Goal: Find specific page/section

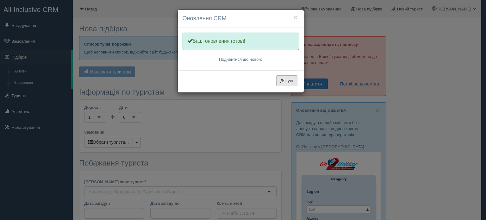
click at [291, 85] on button "Дякую" at bounding box center [286, 80] width 21 height 11
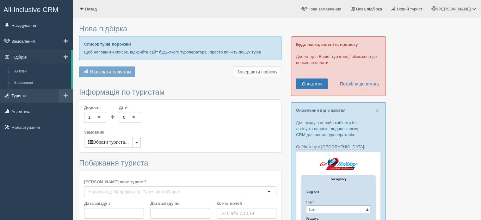
click at [35, 96] on link "Туристи" at bounding box center [36, 96] width 73 height 14
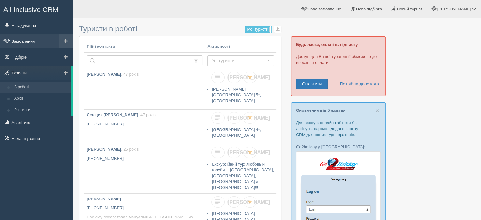
click at [43, 39] on link "Замовлення" at bounding box center [36, 41] width 73 height 14
